Goal: Task Accomplishment & Management: Manage account settings

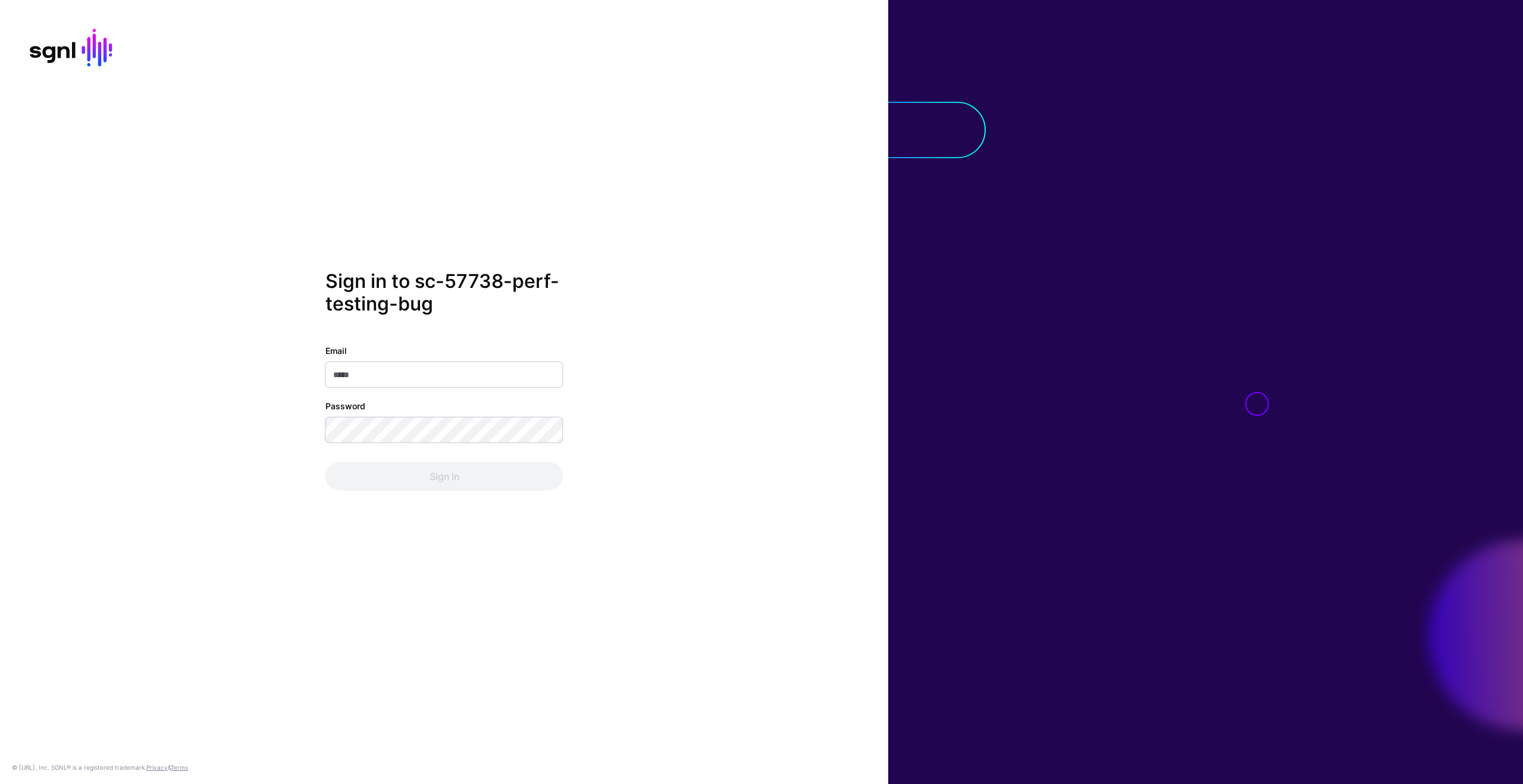
click at [464, 377] on input "Email" at bounding box center [444, 374] width 238 height 26
type input "**********"
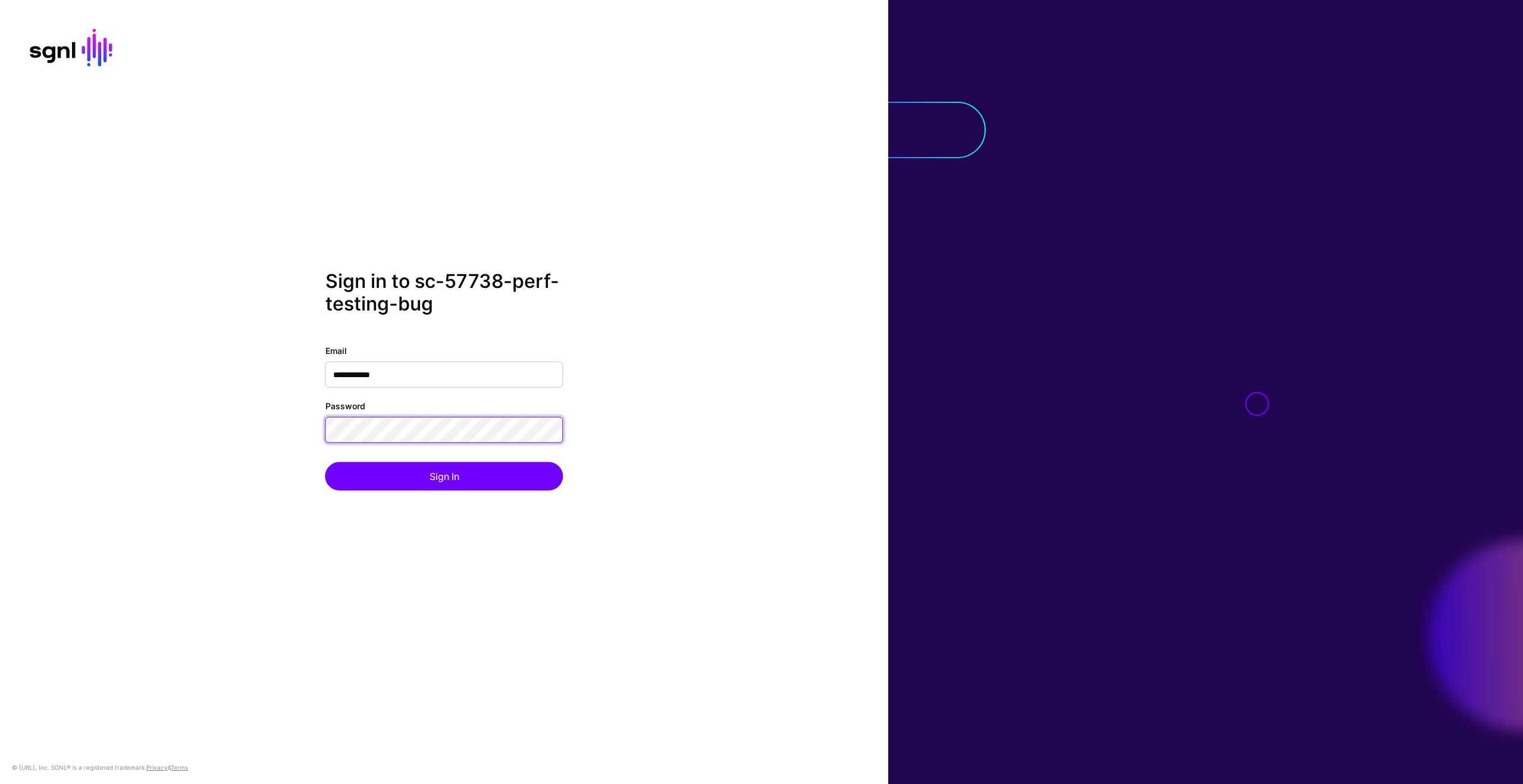
click at [325, 462] on button "Sign In" at bounding box center [444, 476] width 238 height 28
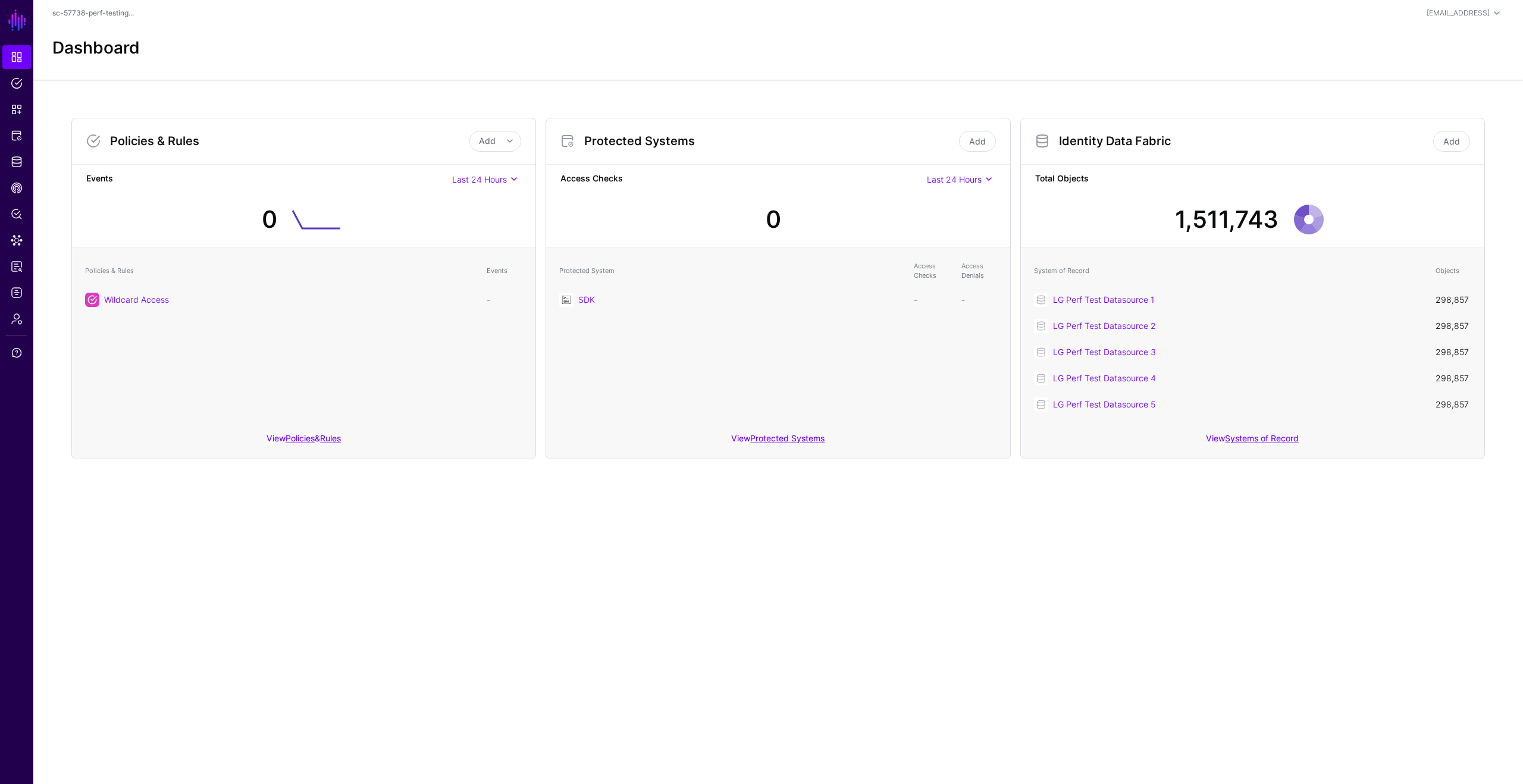
drag, startPoint x: 468, startPoint y: 28, endPoint x: 388, endPoint y: 54, distance: 84.1
click at [468, 28] on div "Dashboard" at bounding box center [778, 53] width 1490 height 53
click at [28, 307] on link "Admin" at bounding box center [16, 318] width 28 height 23
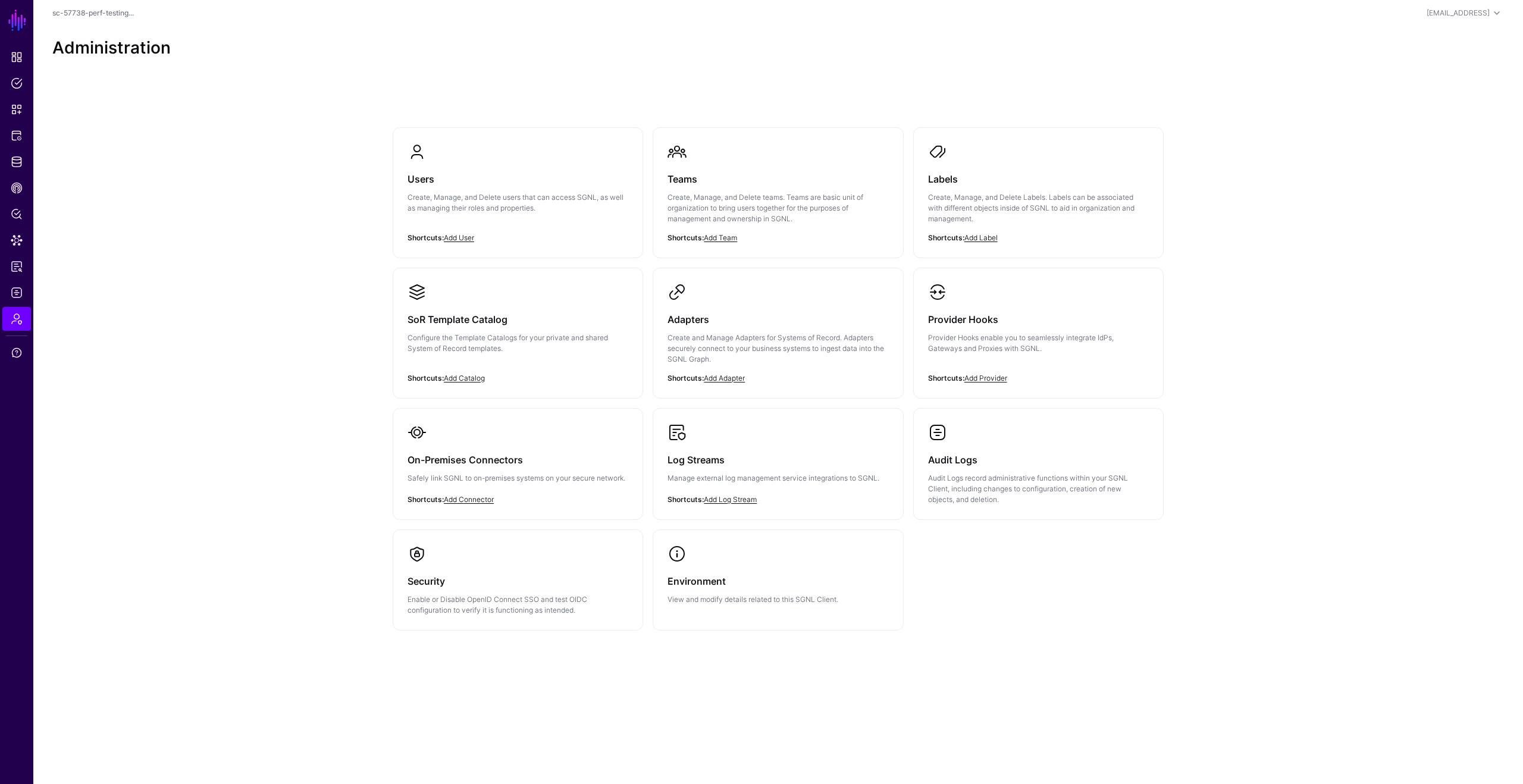
click at [189, 66] on div "Administration" at bounding box center [778, 53] width 1490 height 53
click at [23, 49] on link "Dashboard" at bounding box center [16, 57] width 28 height 23
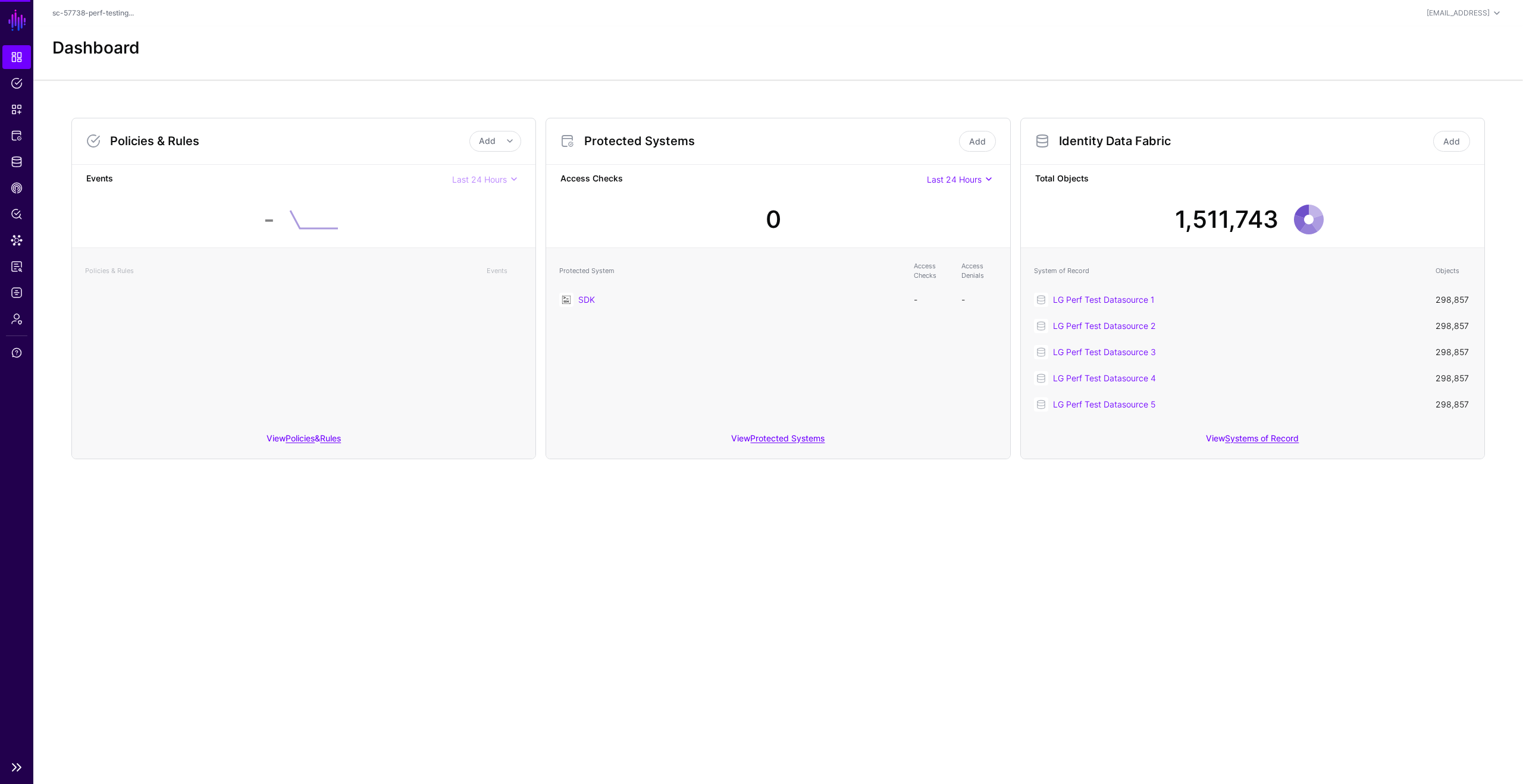
click at [15, 28] on link "SGNL" at bounding box center [17, 20] width 20 height 26
click at [20, 322] on span "Admin" at bounding box center [16, 319] width 12 height 12
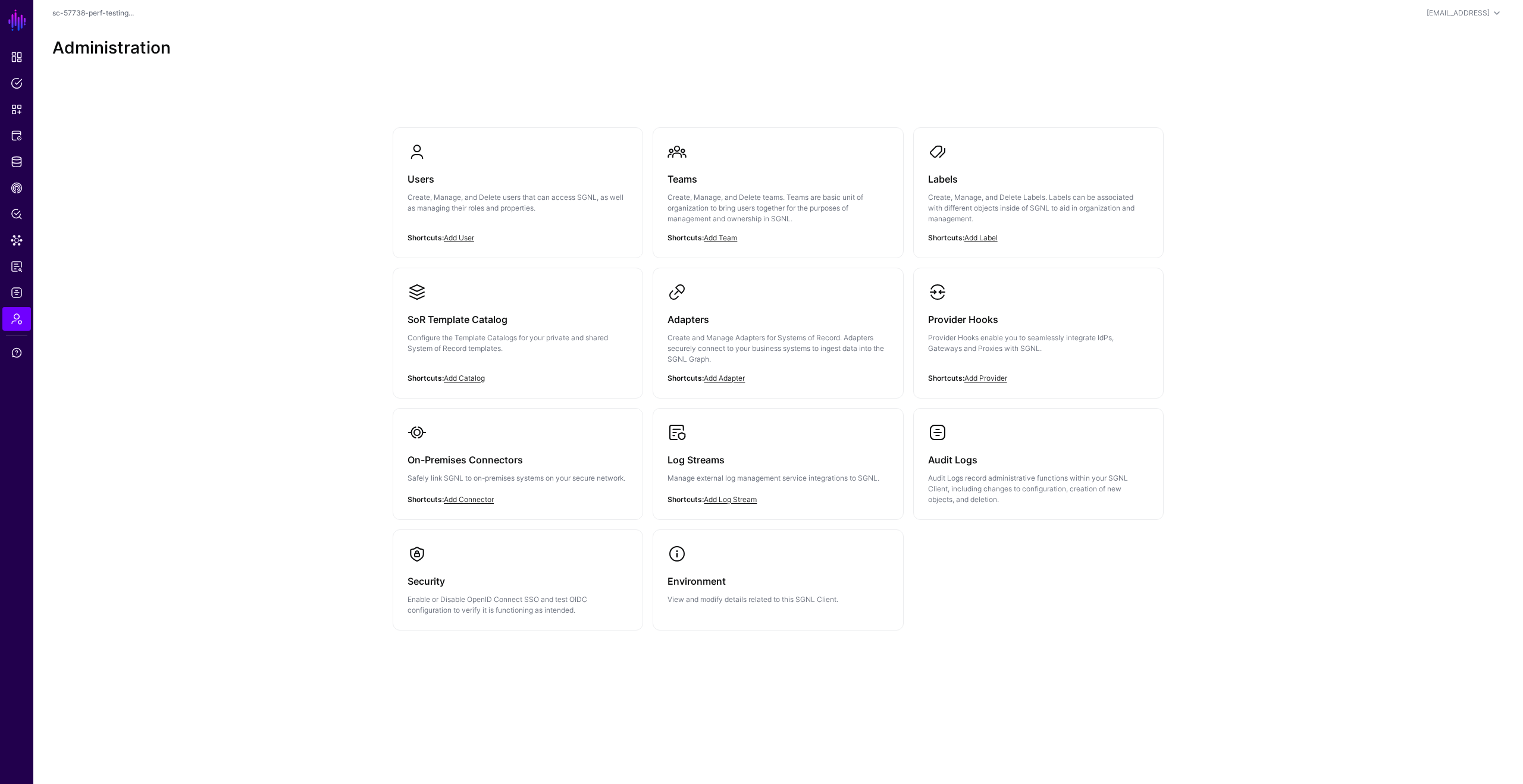
click at [572, 147] on link "Users Create, Manage, and Delete users that can access SGNL, as well as managin…" at bounding box center [518, 187] width 249 height 119
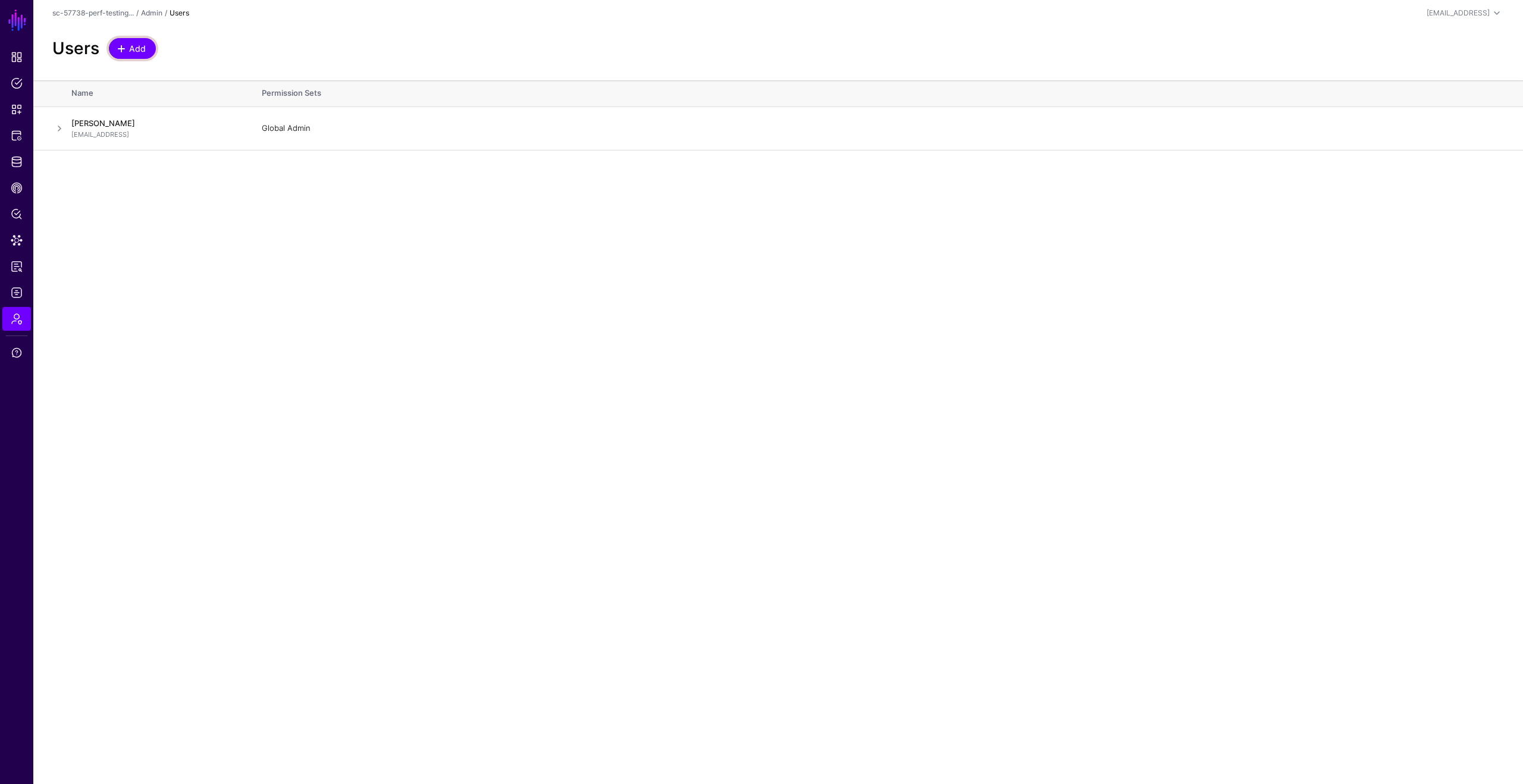
click at [134, 47] on span "Add" at bounding box center [138, 48] width 19 height 12
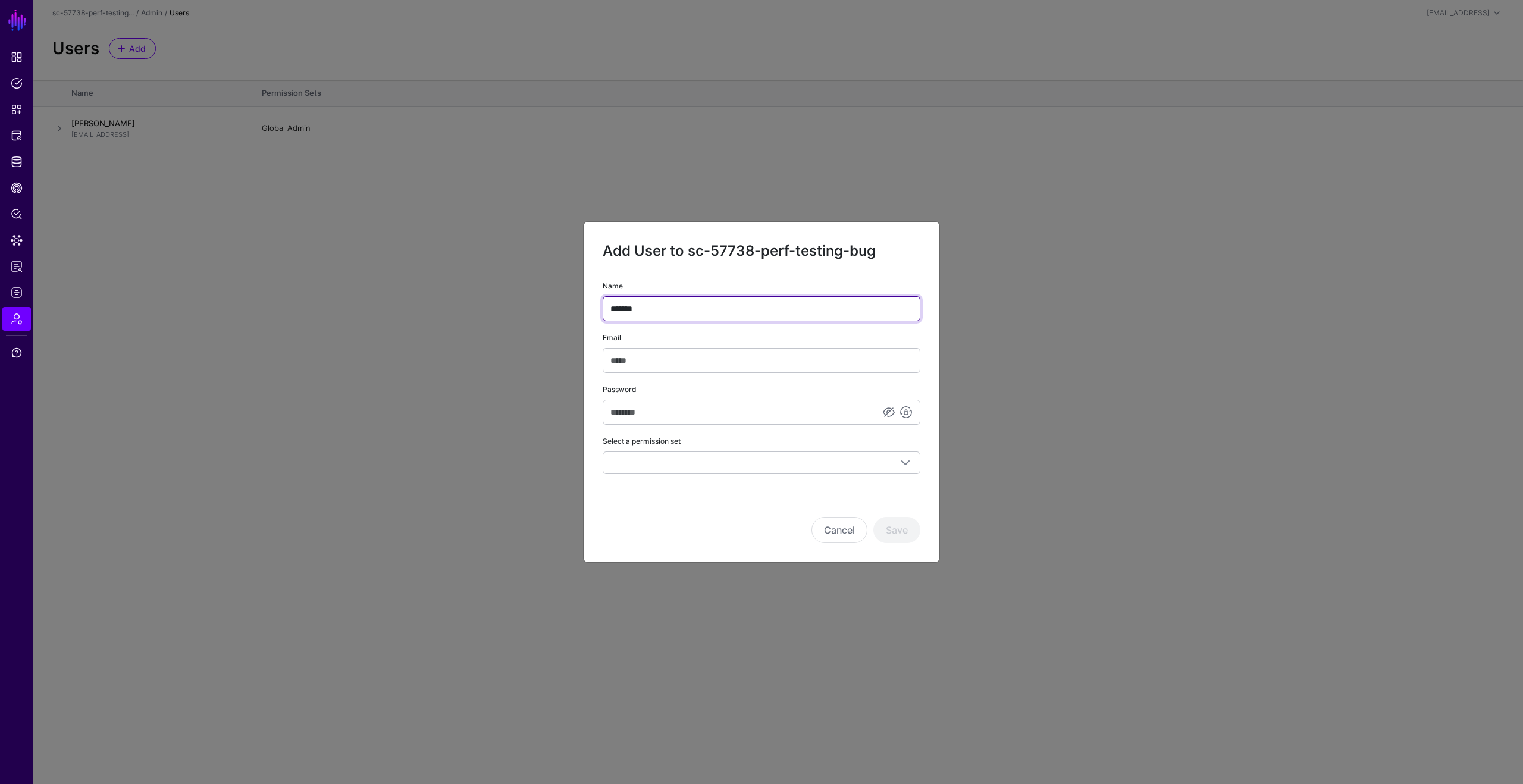
type input "*******"
type input "**********"
click at [909, 411] on link at bounding box center [906, 413] width 15 height 15
type input "**********"
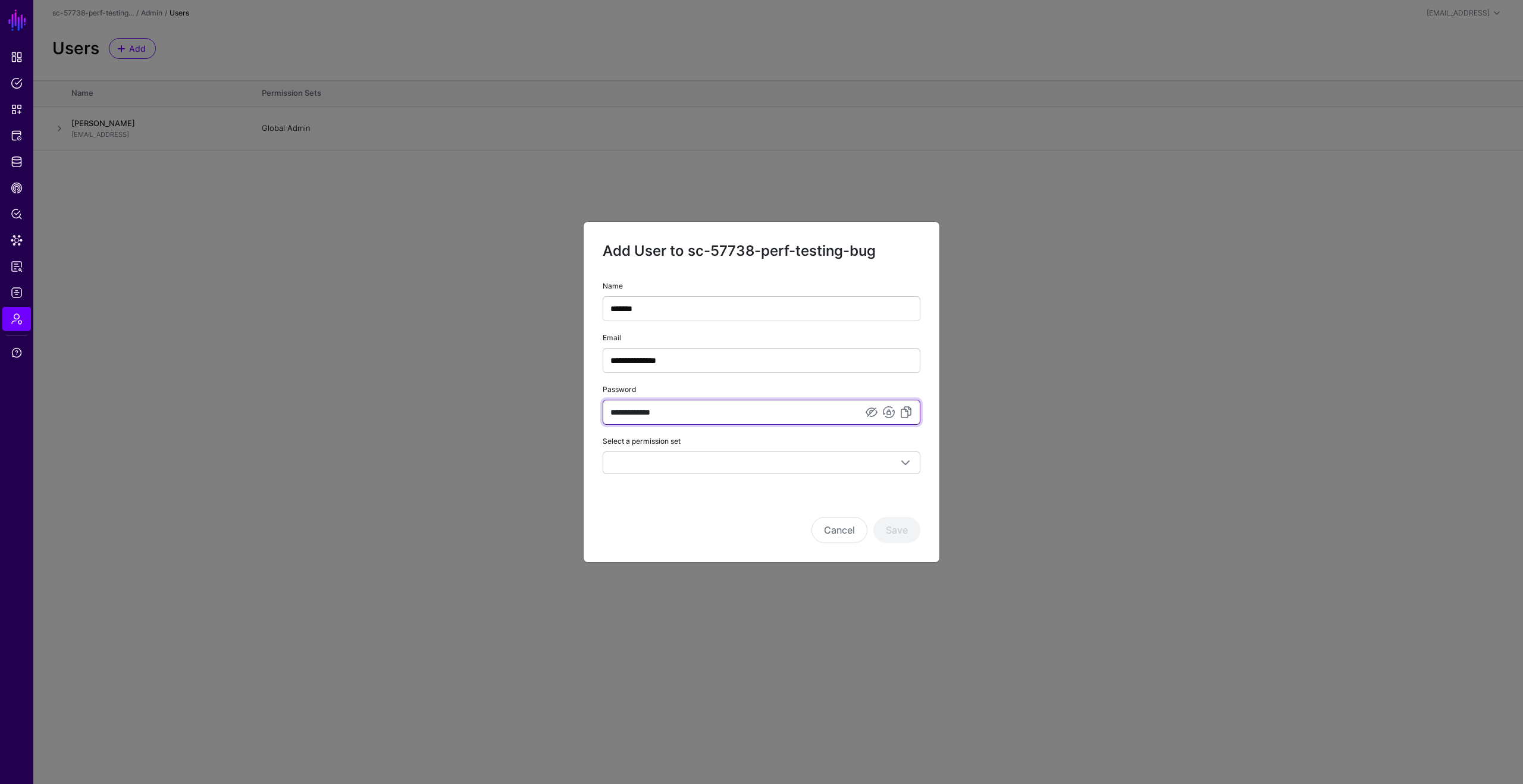
click at [711, 413] on input "**********" at bounding box center [762, 412] width 318 height 25
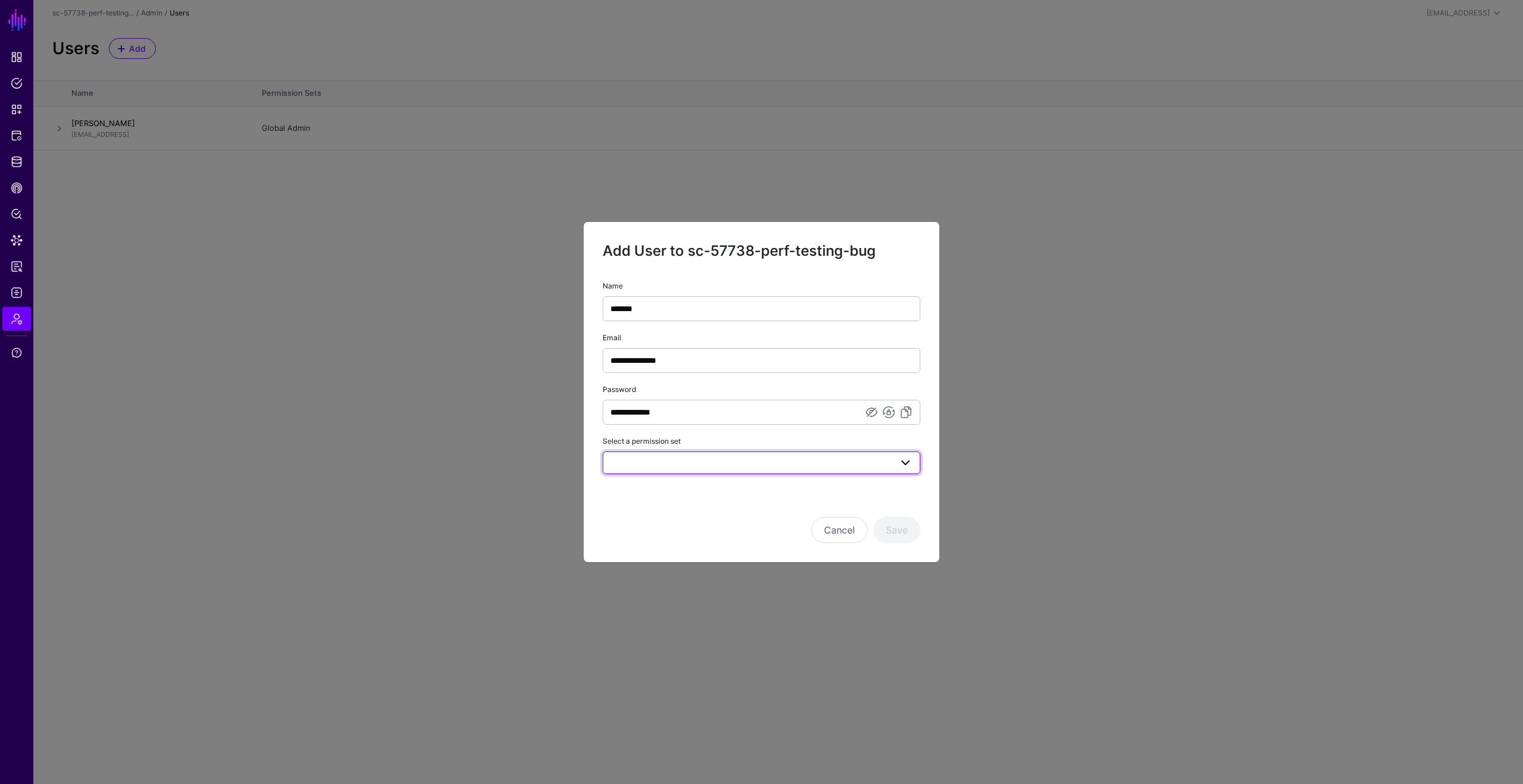
click at [753, 459] on span at bounding box center [762, 463] width 303 height 15
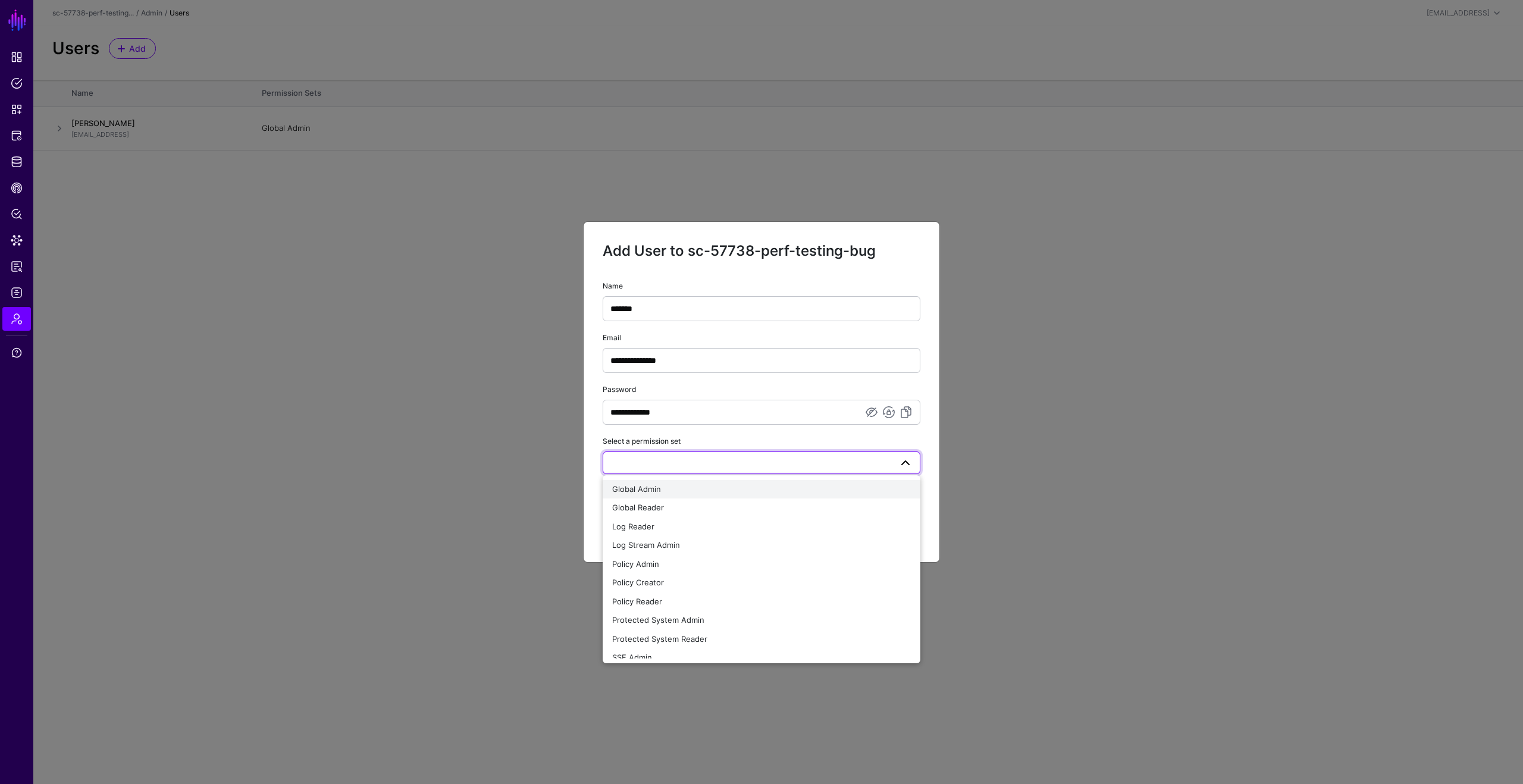
click at [725, 486] on div "Global Admin" at bounding box center [762, 489] width 299 height 12
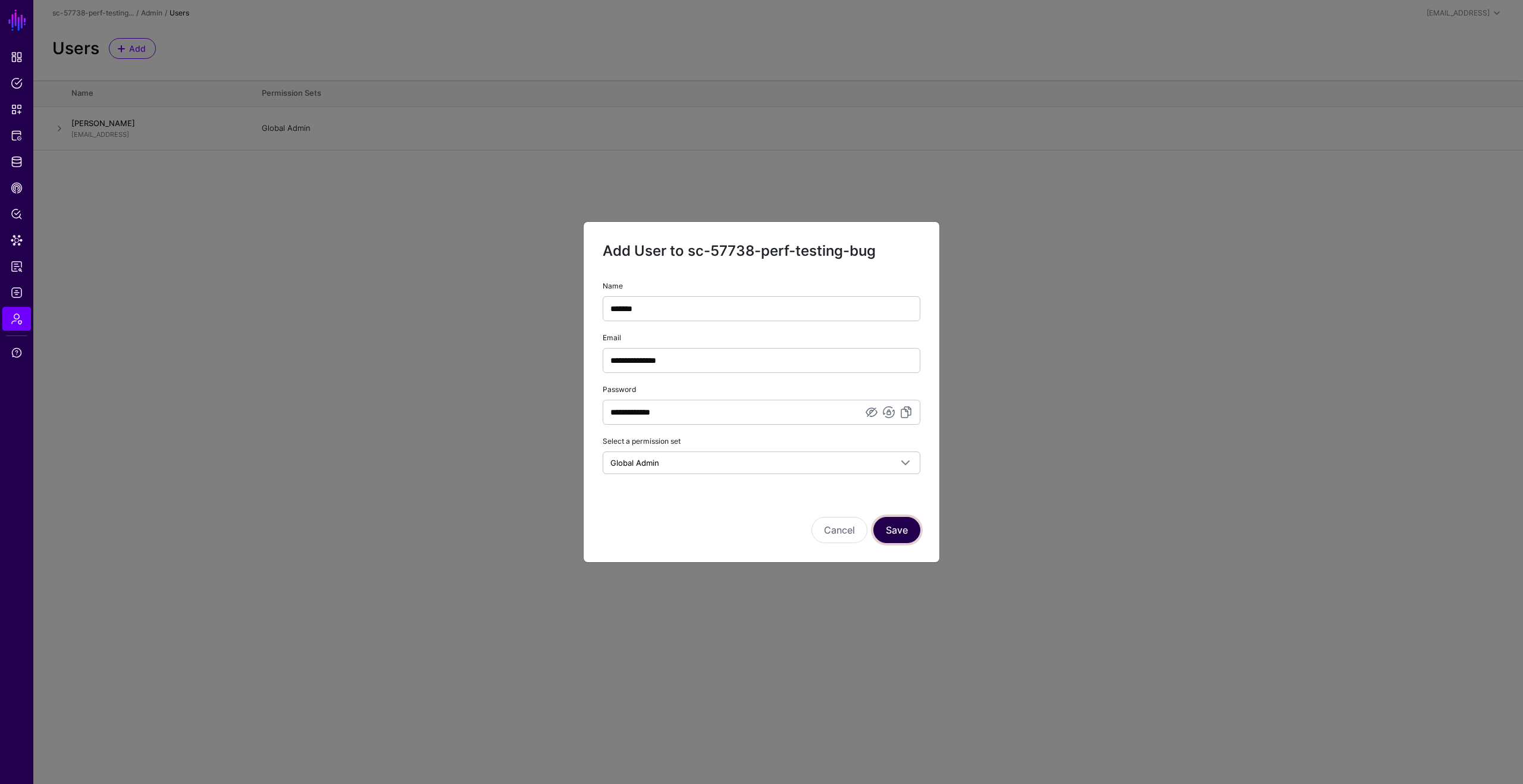
click at [897, 527] on button "Save" at bounding box center [897, 530] width 47 height 26
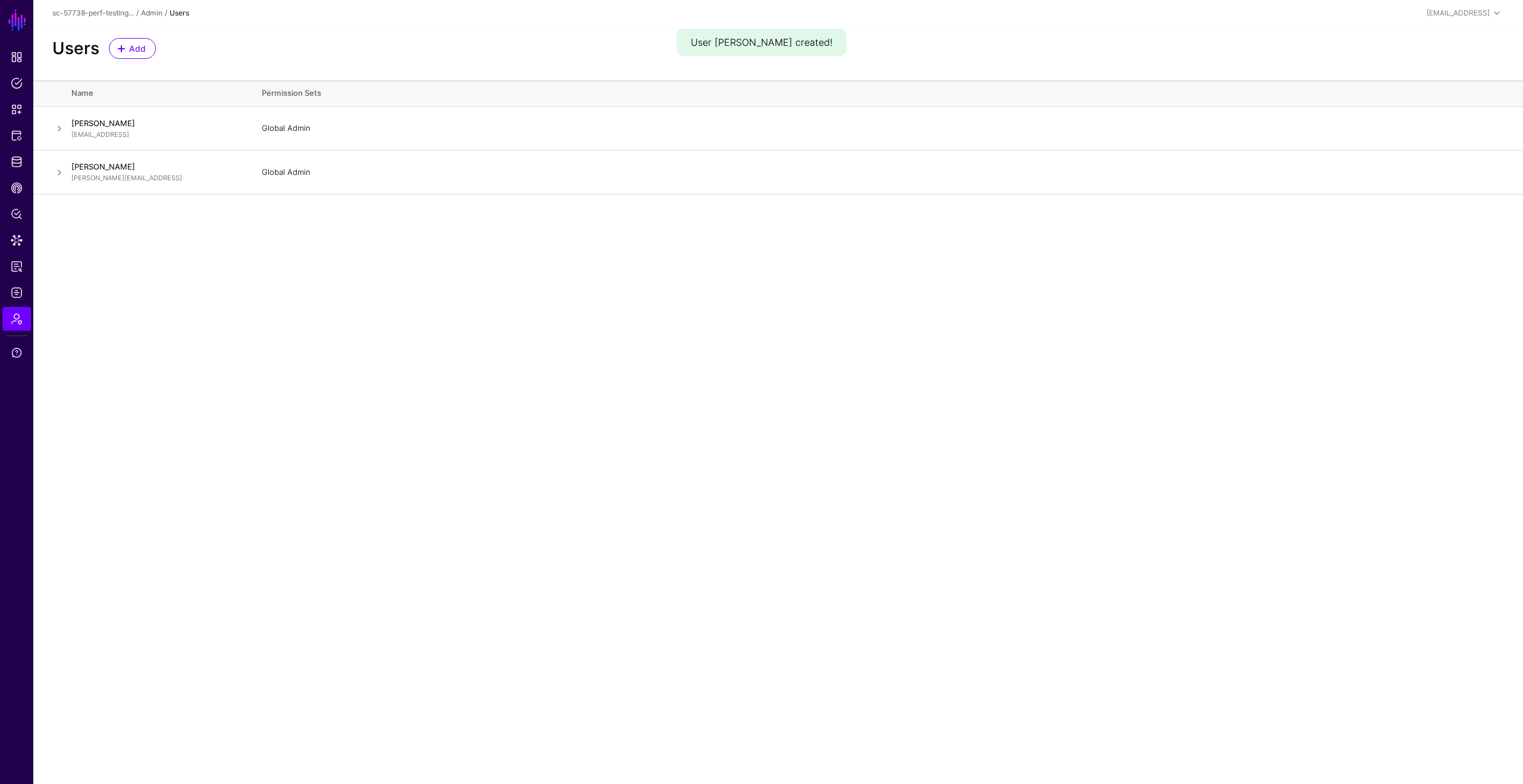
click at [515, 226] on main "SGNL Dashboard Policies Snippets Protected Systems Identity Data Fabric CAEP Hu…" at bounding box center [762, 392] width 1523 height 784
click at [8, 155] on link "Identity Data Fabric" at bounding box center [16, 161] width 28 height 23
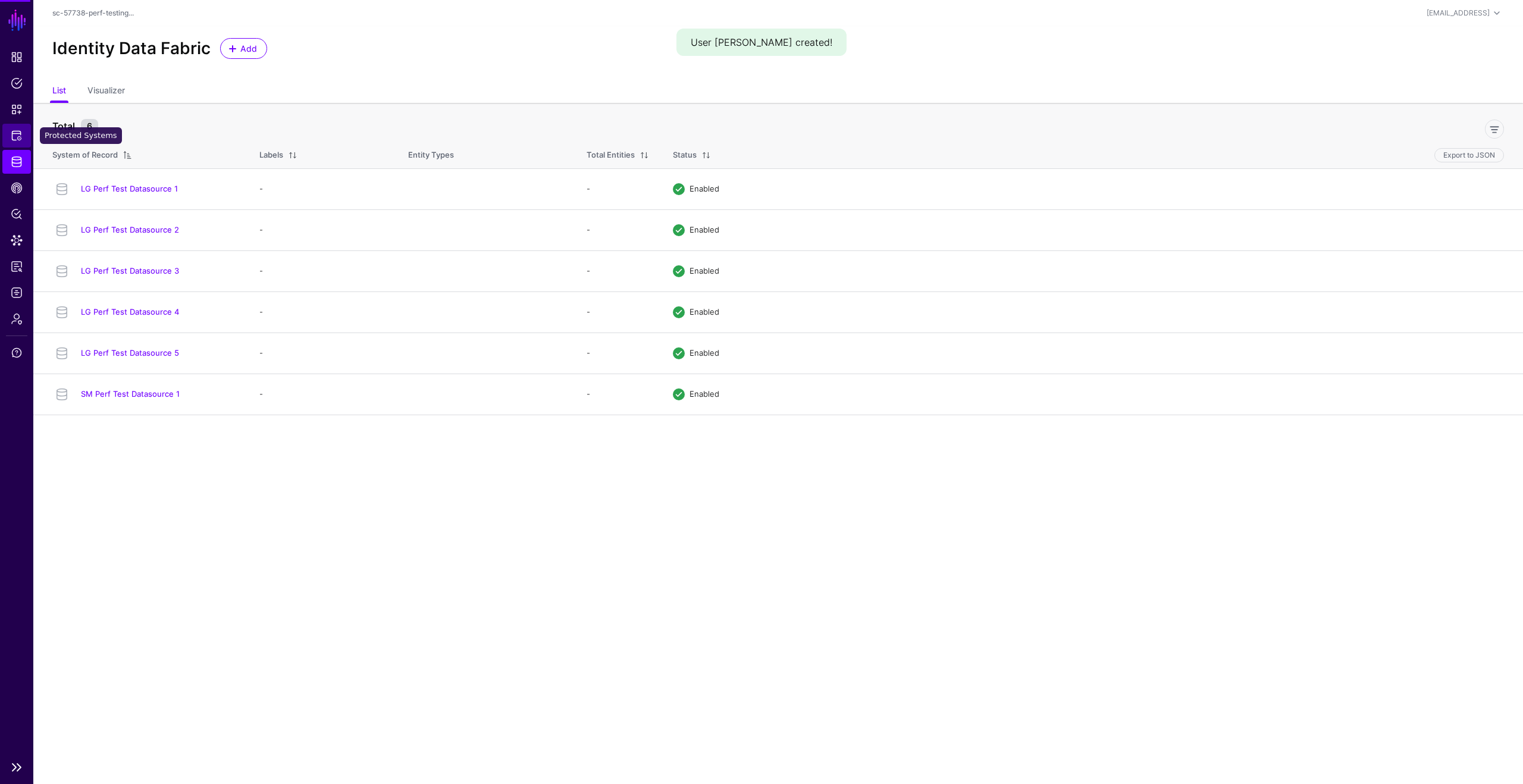
click at [17, 138] on span "Protected Systems" at bounding box center [16, 135] width 12 height 12
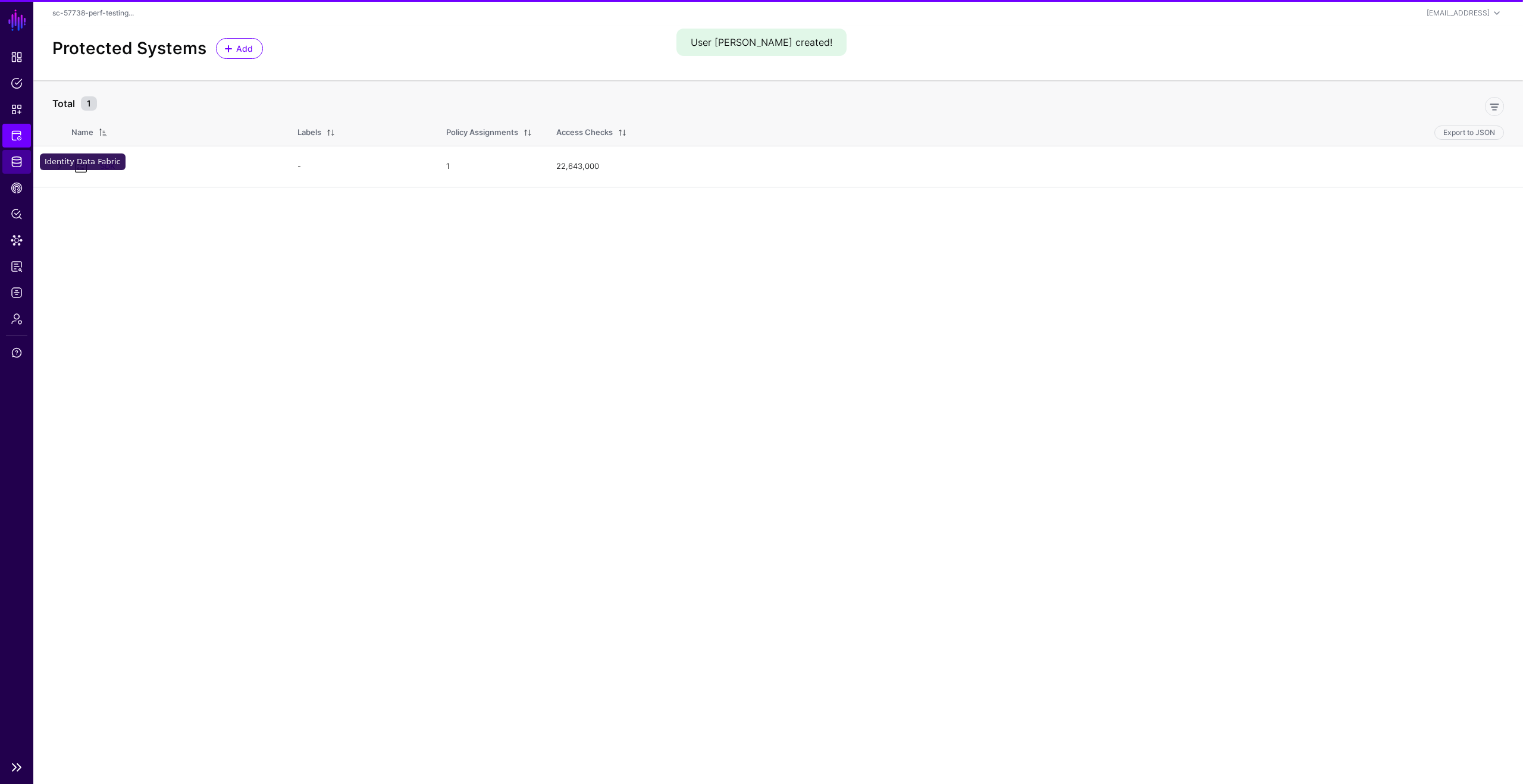
drag, startPoint x: 21, startPoint y: 155, endPoint x: 6, endPoint y: 172, distance: 22.7
click at [21, 156] on span "Identity Data Fabric" at bounding box center [16, 162] width 12 height 12
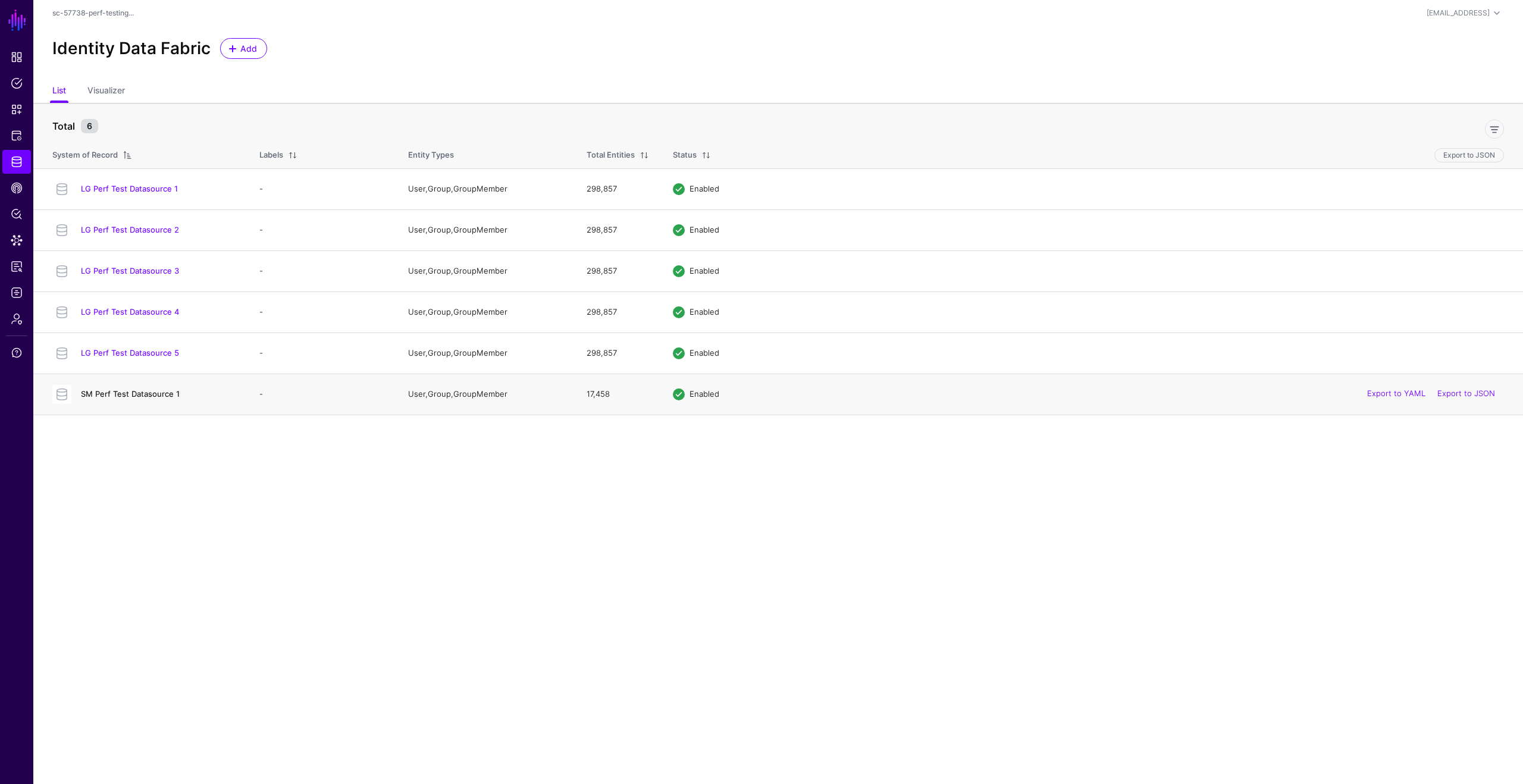
click at [143, 392] on link "SM Perf Test Datasource 1" at bounding box center [130, 394] width 99 height 10
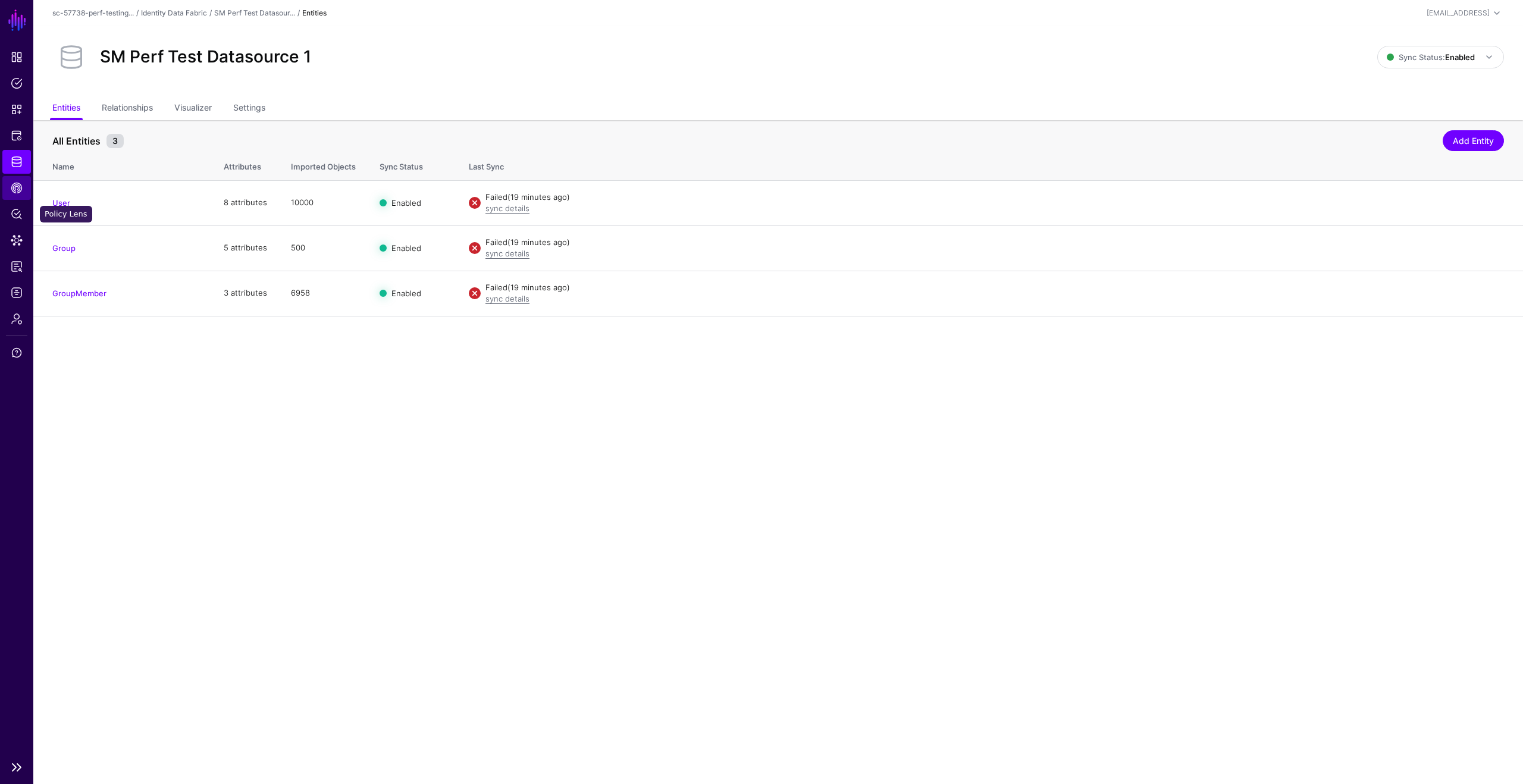
click at [28, 179] on link "CAEP Hub" at bounding box center [16, 188] width 28 height 23
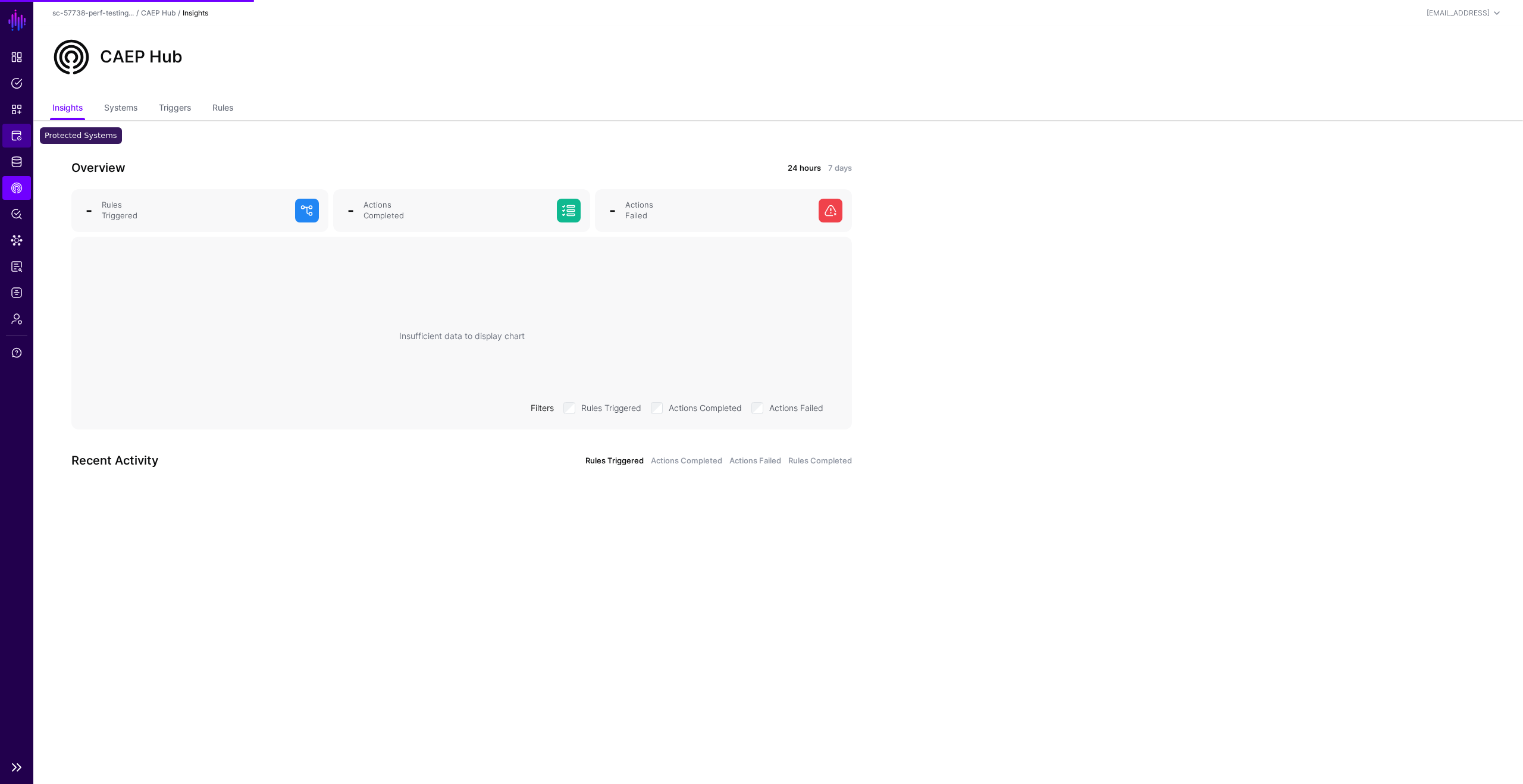
click at [22, 138] on span "Protected Systems" at bounding box center [16, 135] width 12 height 12
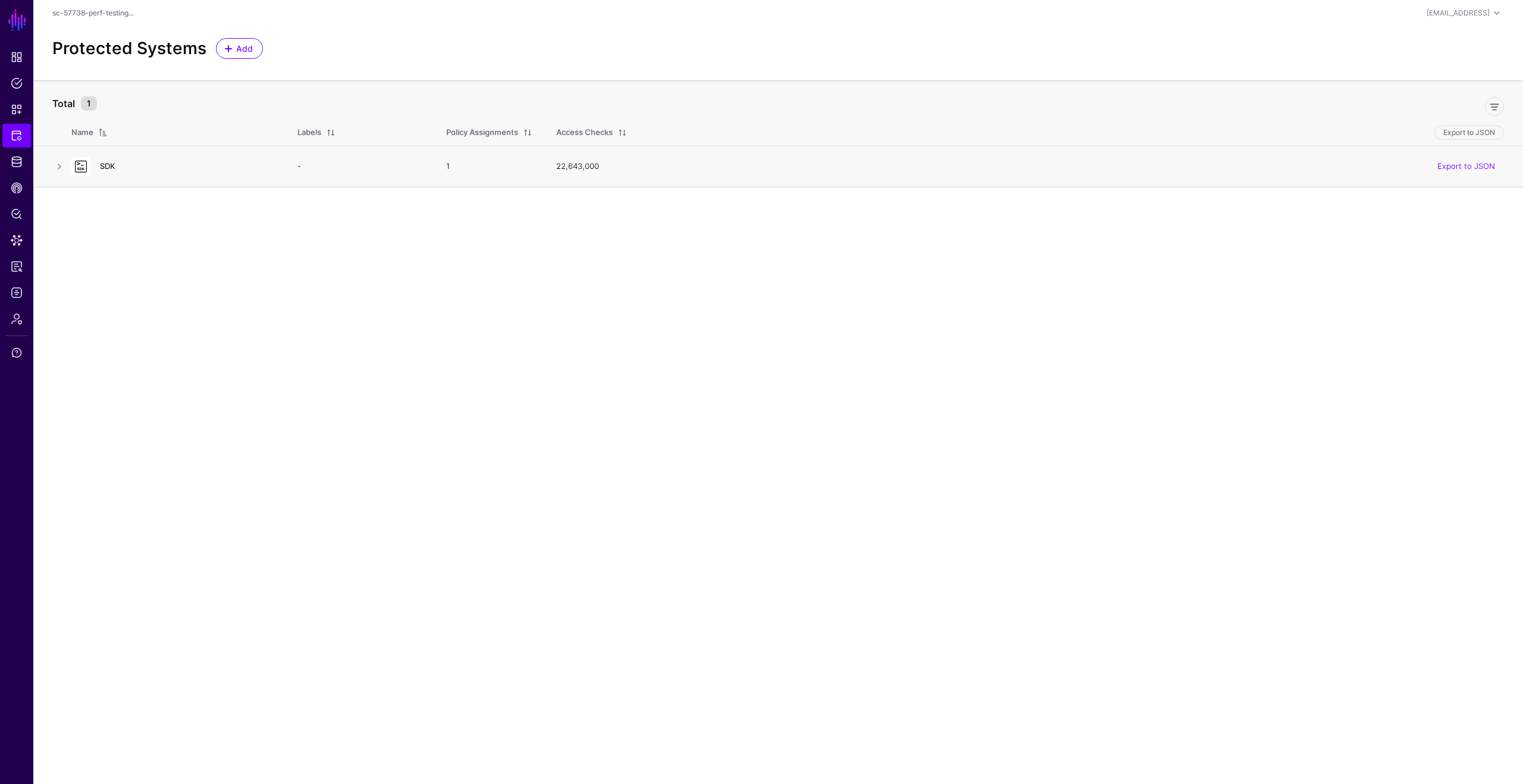
click at [100, 163] on link "SDK" at bounding box center [108, 166] width 15 height 10
